Goal: Information Seeking & Learning: Learn about a topic

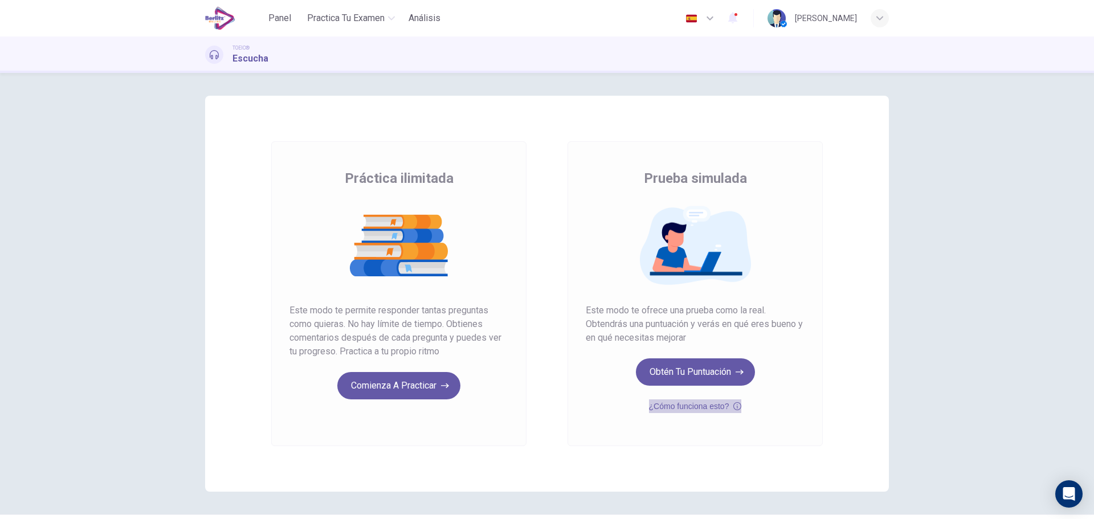
click at [736, 407] on icon "button" at bounding box center [737, 406] width 8 height 14
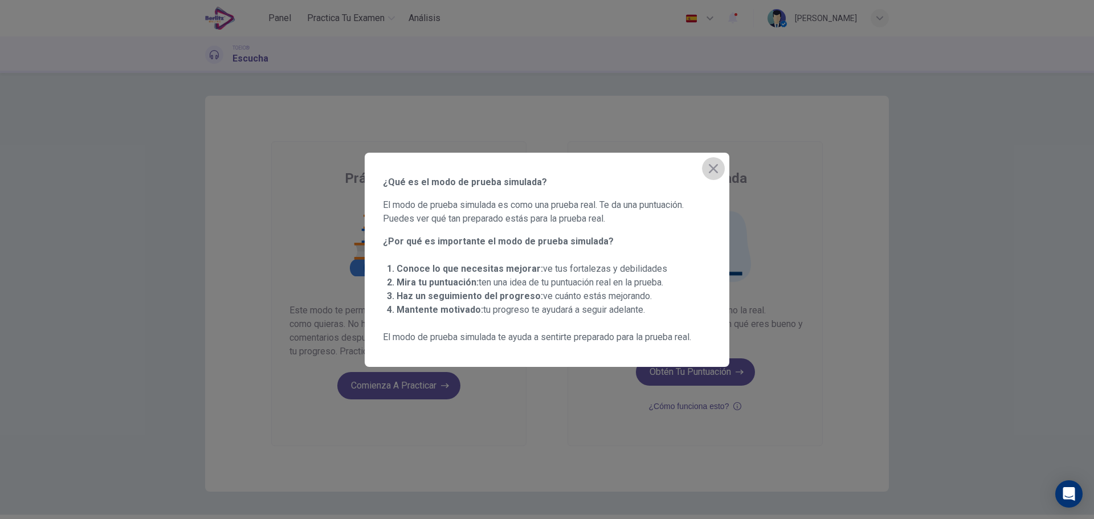
click at [709, 161] on button "button" at bounding box center [713, 168] width 23 height 23
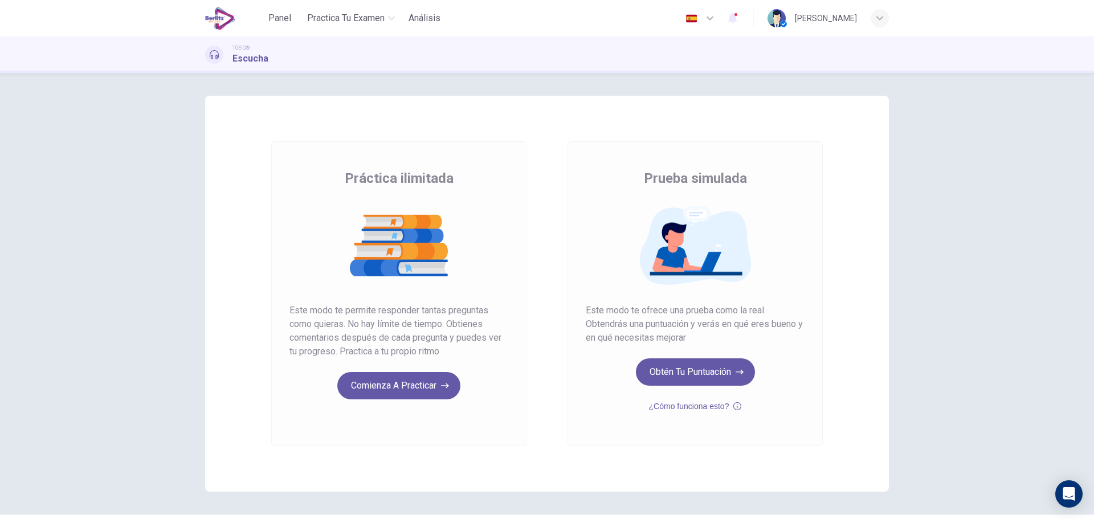
click at [393, 385] on button "Comienza a practicar" at bounding box center [398, 385] width 123 height 27
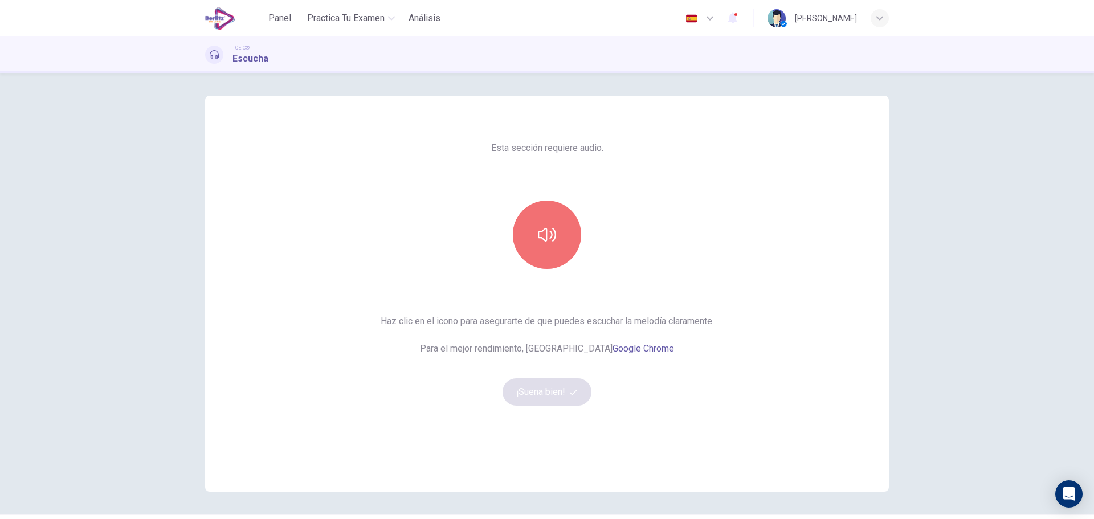
click at [544, 234] on icon "button" at bounding box center [547, 235] width 18 height 14
click at [542, 392] on button "¡Suena bien!" at bounding box center [546, 391] width 89 height 27
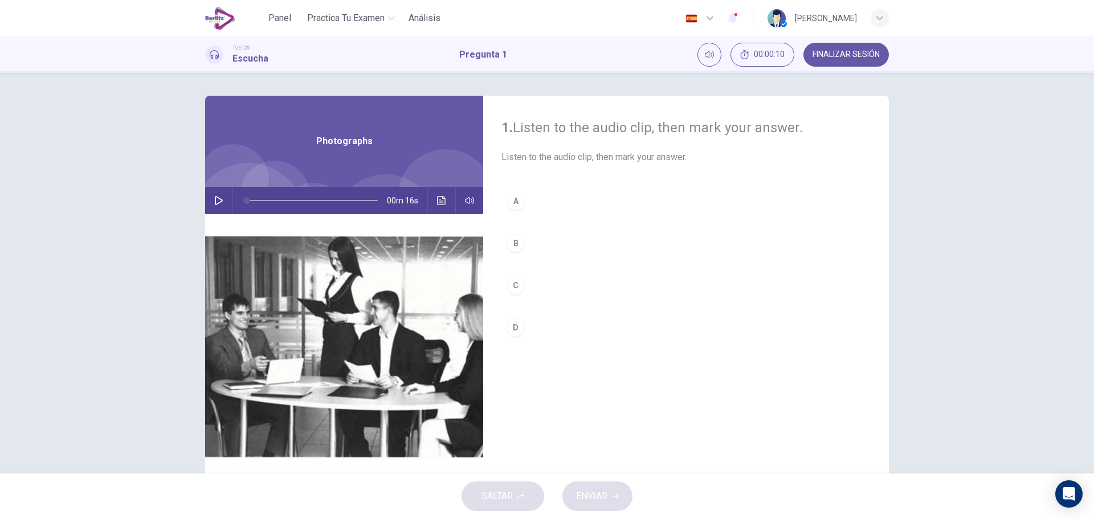
click at [214, 197] on icon "button" at bounding box center [218, 200] width 9 height 9
type input "*"
click at [518, 241] on div "B" at bounding box center [515, 243] width 18 height 18
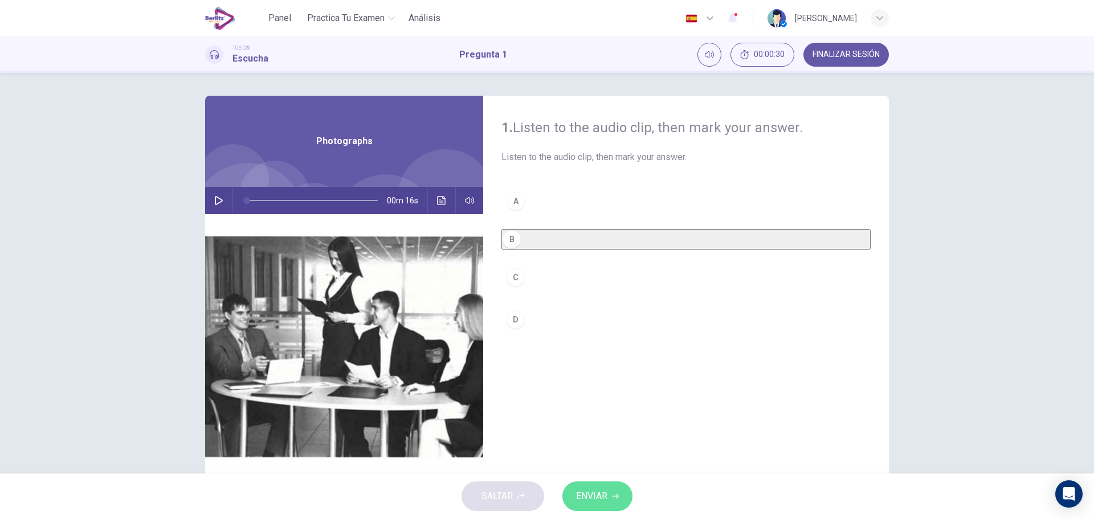
click at [615, 485] on button "ENVIAR" at bounding box center [597, 496] width 70 height 30
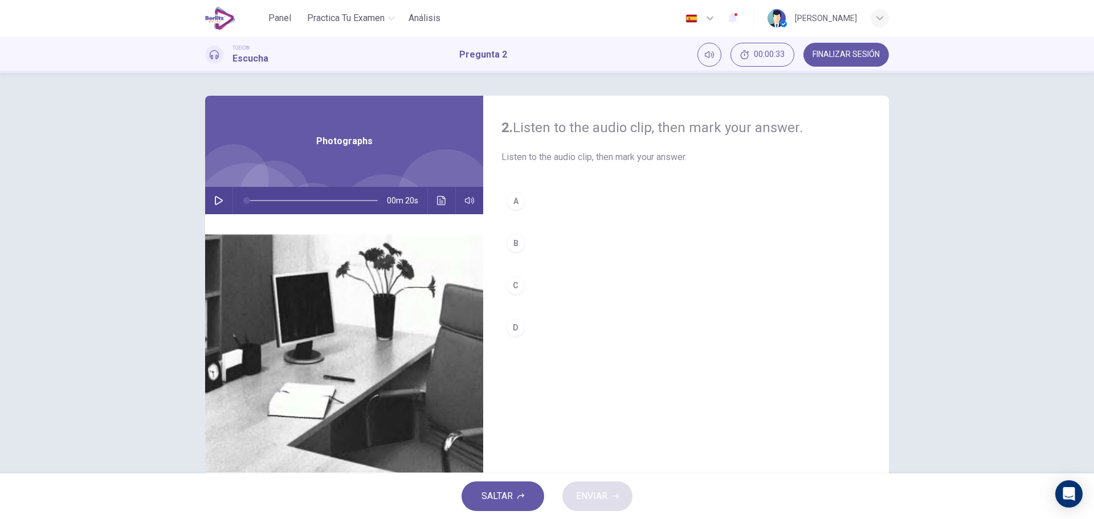
click at [214, 196] on icon "button" at bounding box center [218, 200] width 9 height 9
type input "*"
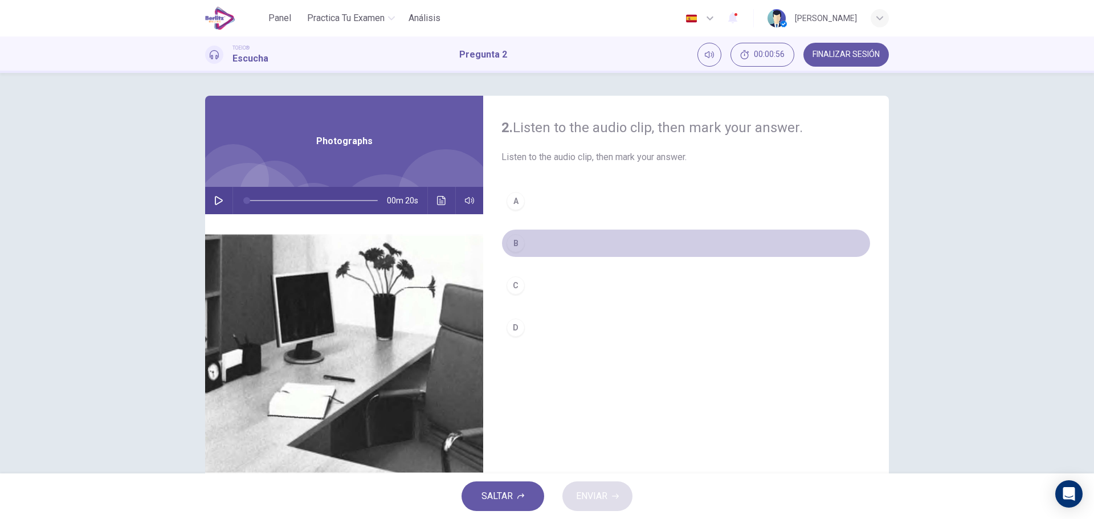
click at [517, 243] on div "B" at bounding box center [515, 243] width 18 height 18
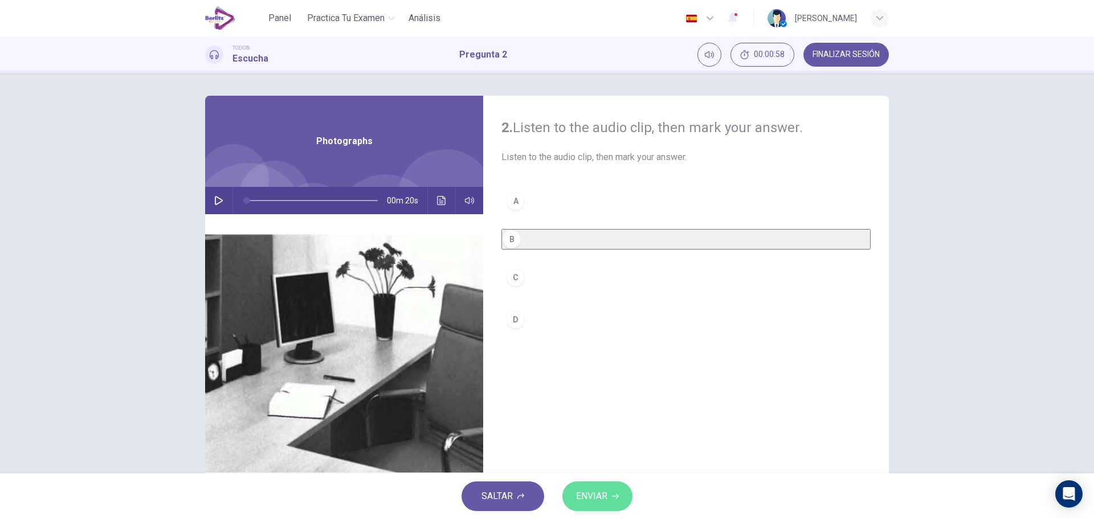
click at [616, 493] on icon "button" at bounding box center [615, 496] width 7 height 7
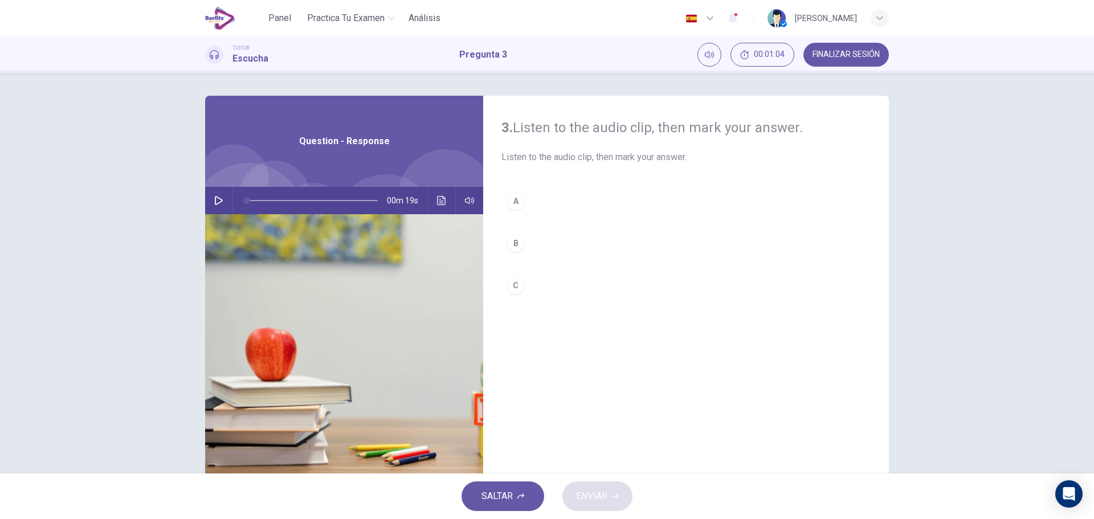
click at [220, 201] on icon "button" at bounding box center [218, 200] width 9 height 9
click at [215, 202] on icon "button" at bounding box center [218, 200] width 9 height 9
drag, startPoint x: 254, startPoint y: 198, endPoint x: 237, endPoint y: 199, distance: 16.6
click at [244, 199] on span at bounding box center [247, 200] width 7 height 7
click at [509, 291] on div "C" at bounding box center [515, 285] width 18 height 18
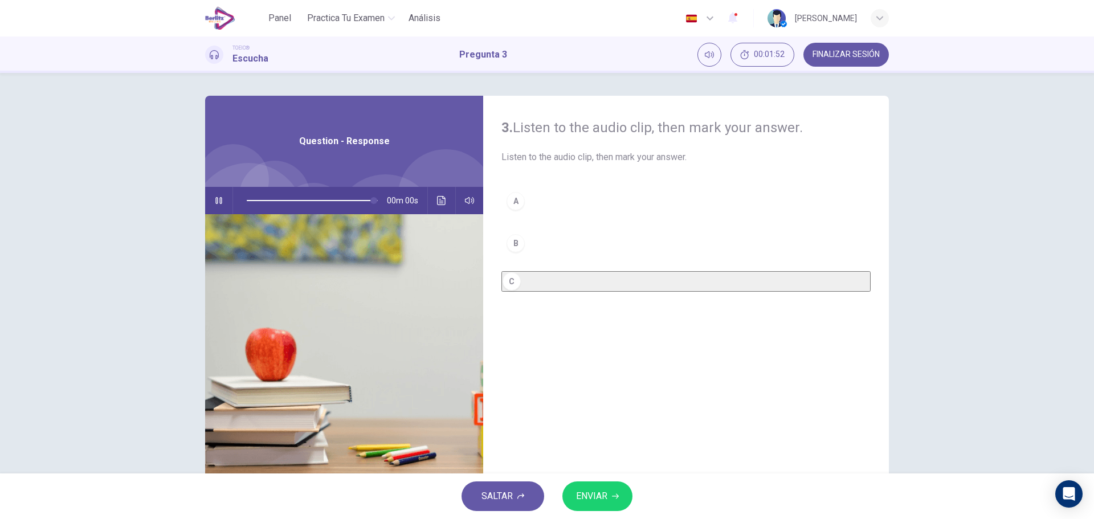
type input "*"
click at [597, 493] on span "ENVIAR" at bounding box center [591, 496] width 31 height 16
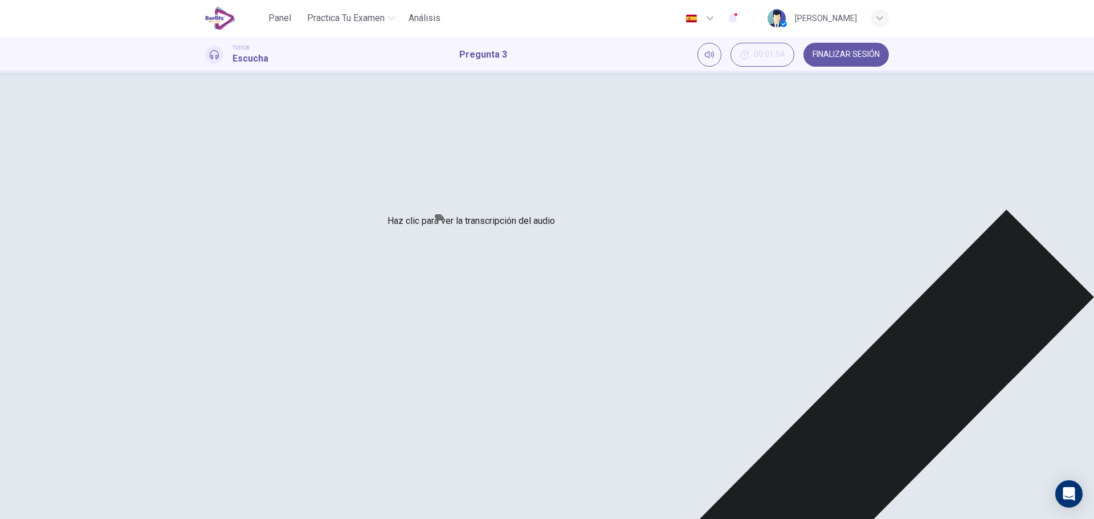
click at [438, 198] on icon "Haz clic para ver la transcripción del audio" at bounding box center [441, 200] width 9 height 9
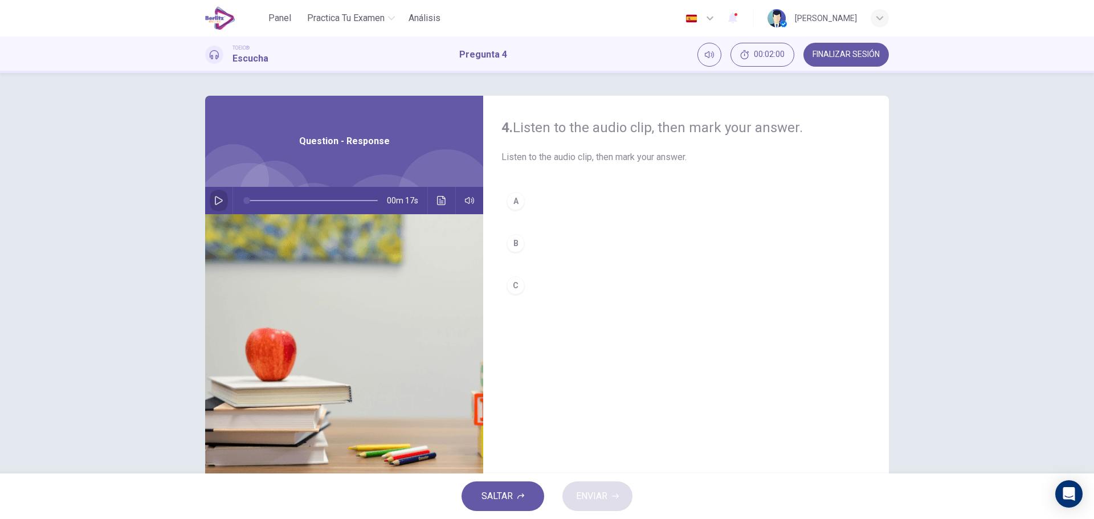
click at [211, 199] on button "button" at bounding box center [219, 200] width 18 height 27
drag, startPoint x: 277, startPoint y: 205, endPoint x: 241, endPoint y: 210, distance: 36.2
click at [243, 204] on span at bounding box center [246, 200] width 7 height 7
type input "*"
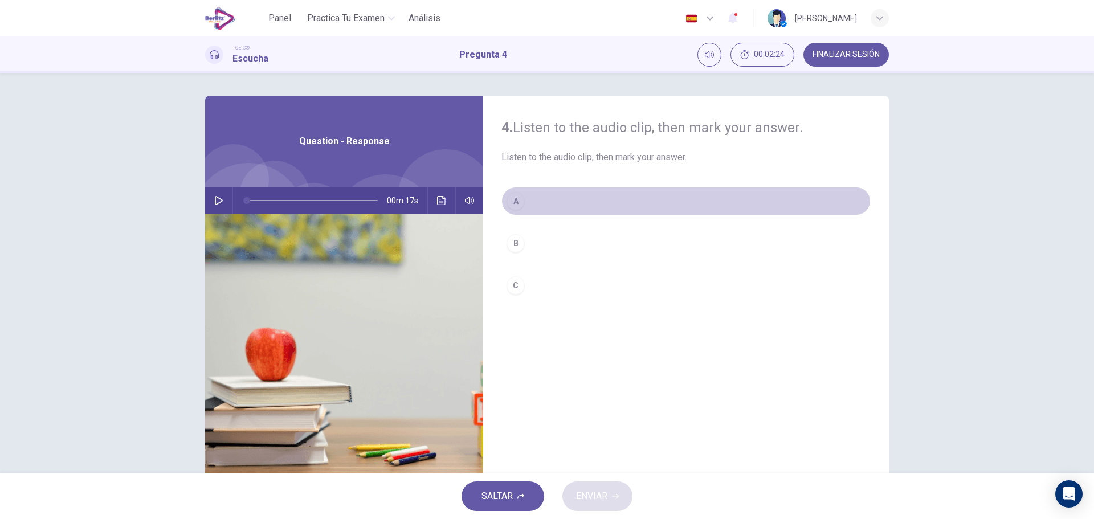
click at [513, 203] on div "A" at bounding box center [515, 201] width 18 height 18
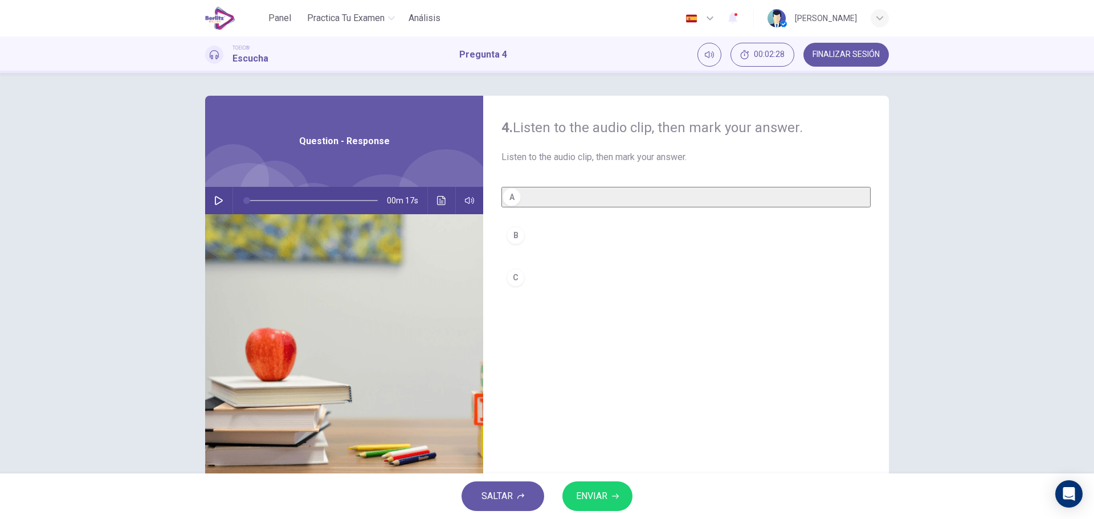
click at [606, 501] on span "ENVIAR" at bounding box center [591, 496] width 31 height 16
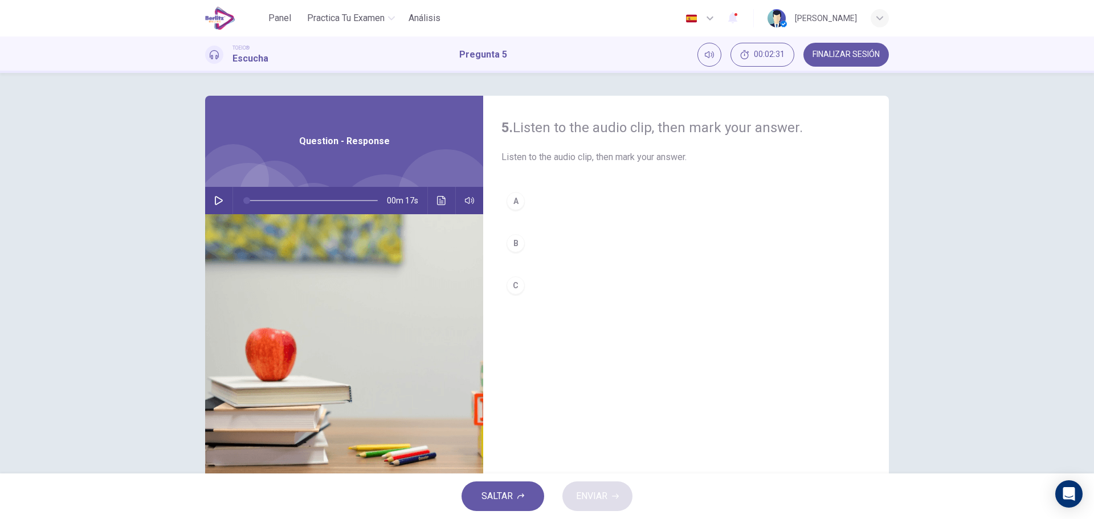
click at [217, 199] on icon "button" at bounding box center [219, 200] width 8 height 9
type input "*"
click at [511, 288] on div "C" at bounding box center [515, 285] width 18 height 18
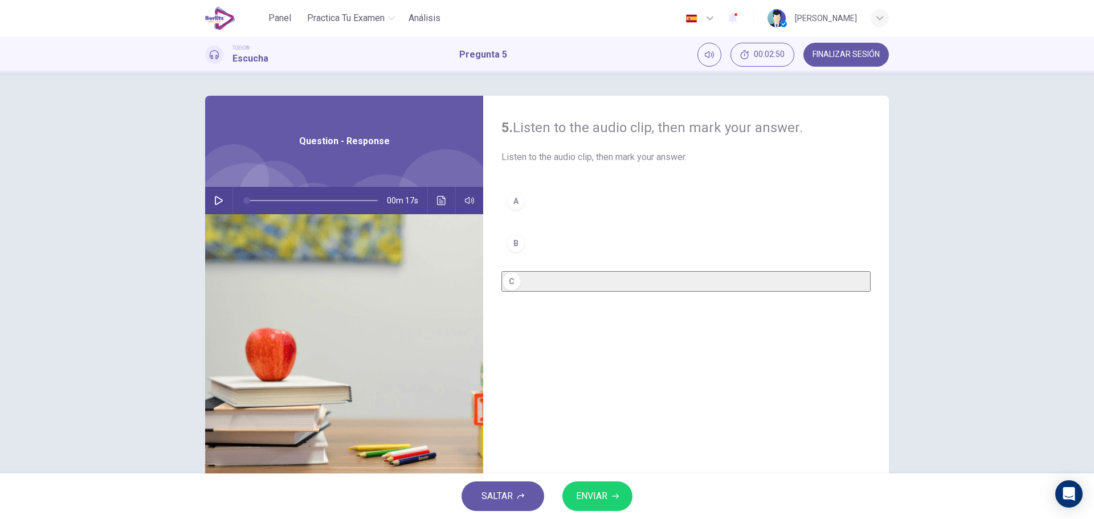
click at [602, 490] on span "ENVIAR" at bounding box center [591, 496] width 31 height 16
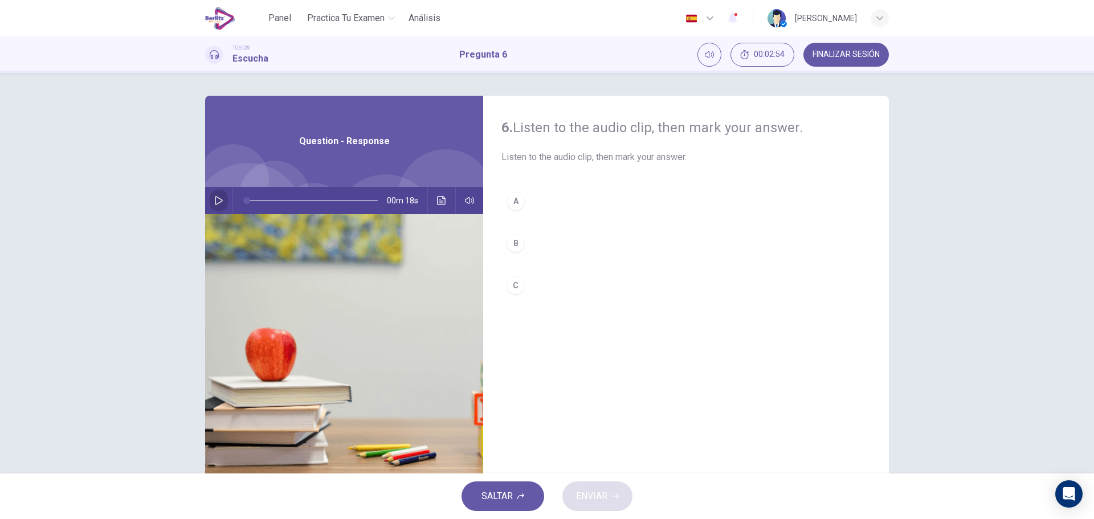
click at [214, 197] on icon "button" at bounding box center [218, 200] width 9 height 9
type input "*"
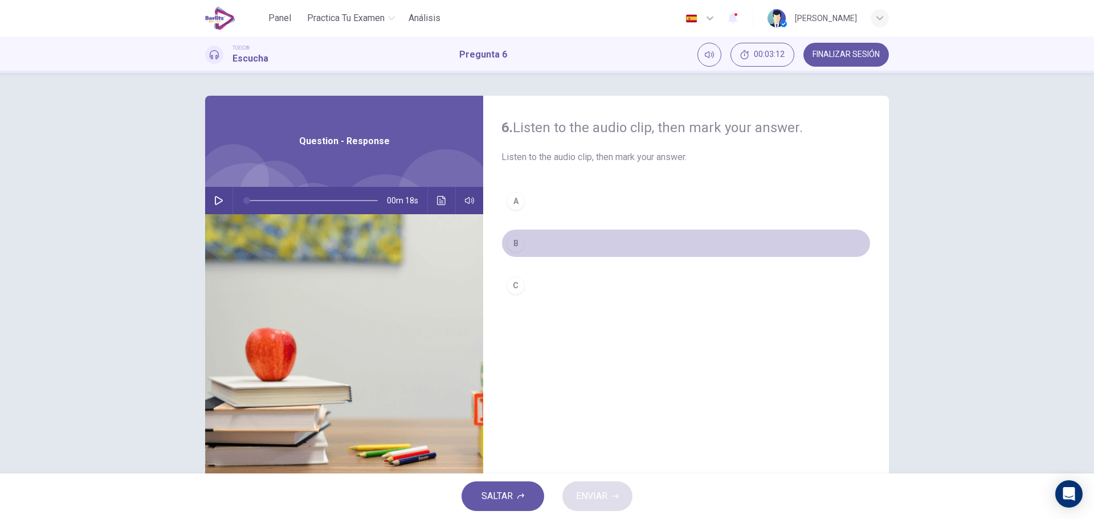
click at [511, 240] on div "B" at bounding box center [515, 243] width 18 height 18
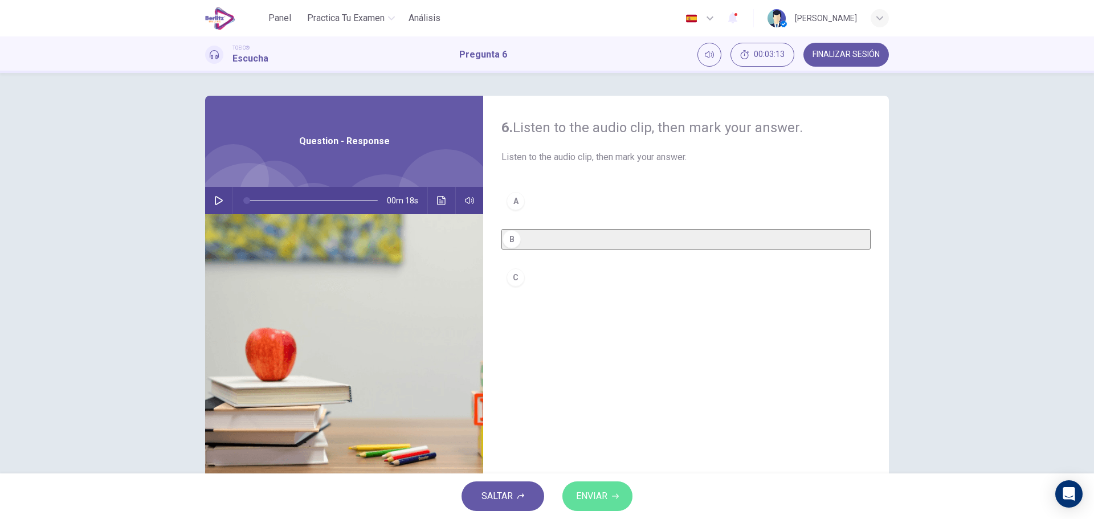
click at [588, 496] on span "ENVIAR" at bounding box center [591, 496] width 31 height 16
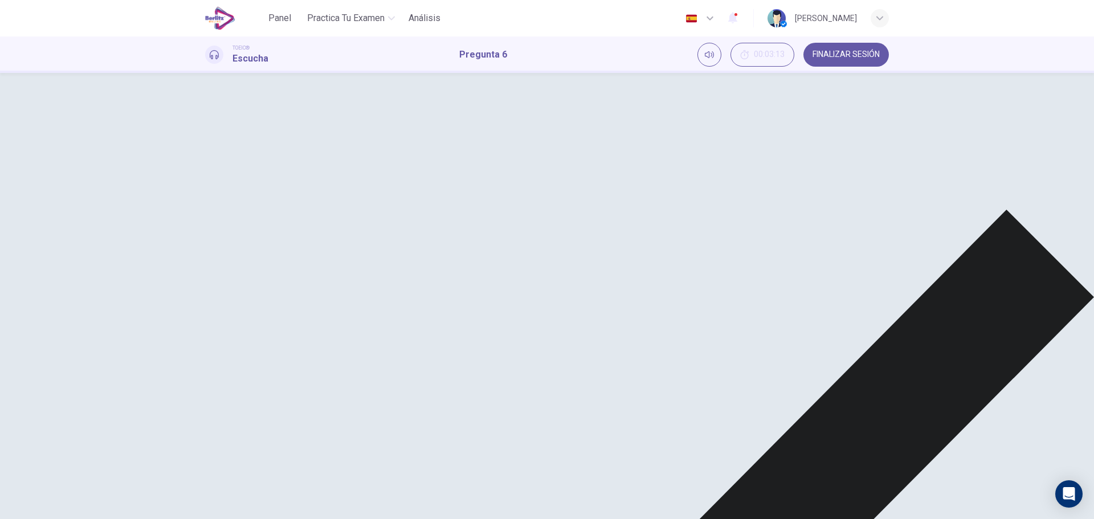
click at [440, 198] on icon "Haz clic para ver la transcripción del audio" at bounding box center [441, 200] width 9 height 9
drag, startPoint x: 642, startPoint y: 271, endPoint x: 679, endPoint y: 274, distance: 36.6
drag, startPoint x: 644, startPoint y: 267, endPoint x: 681, endPoint y: 270, distance: 37.7
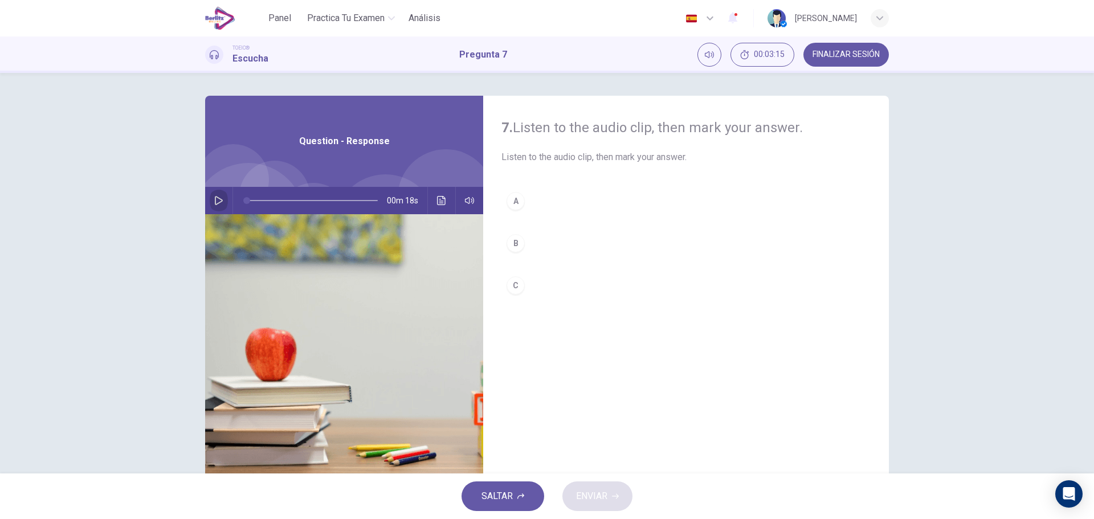
click at [210, 199] on button "button" at bounding box center [219, 200] width 18 height 27
type input "*"
click at [865, 50] on span "FINALIZAR SESIÓN" at bounding box center [845, 54] width 67 height 9
